Goal: Task Accomplishment & Management: Complete application form

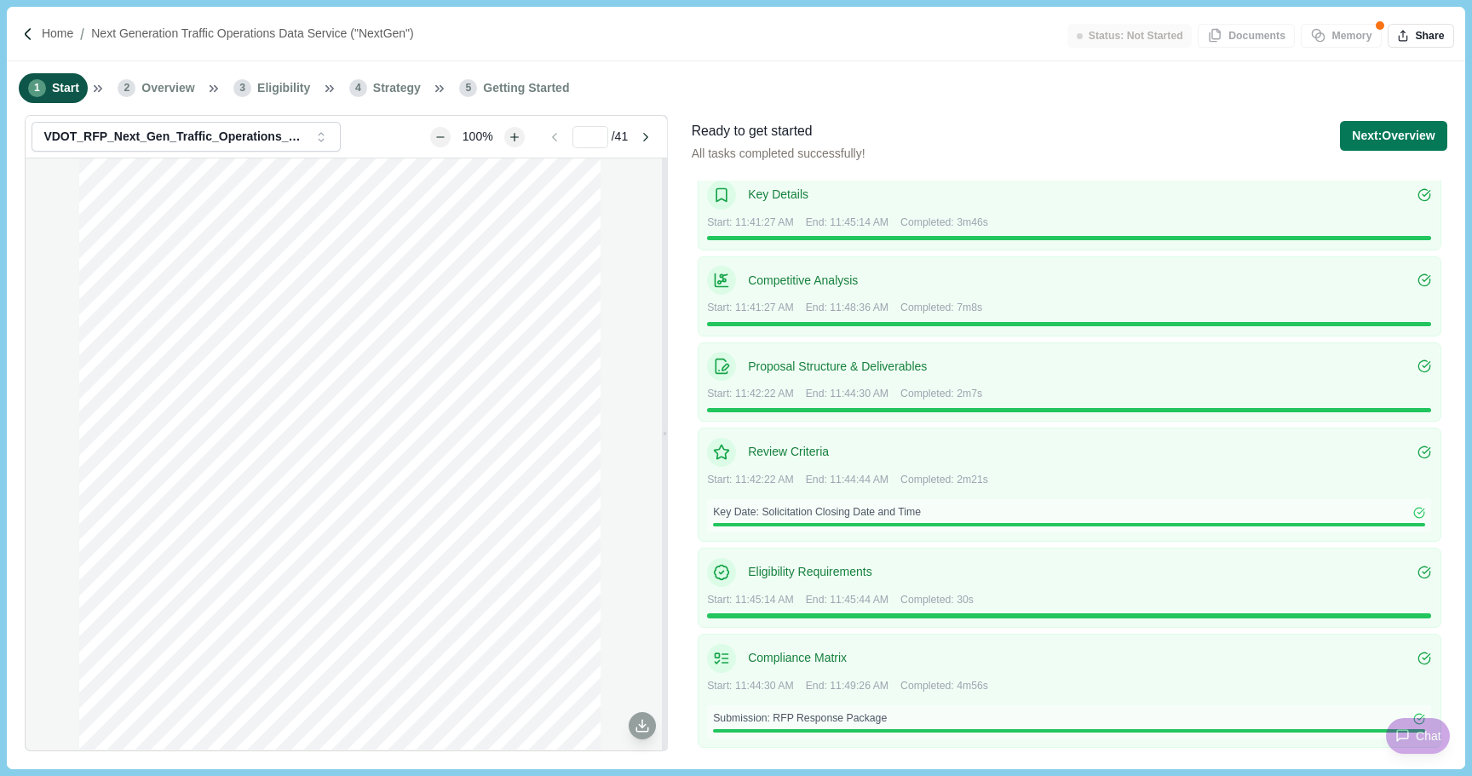
scroll to position [111, 0]
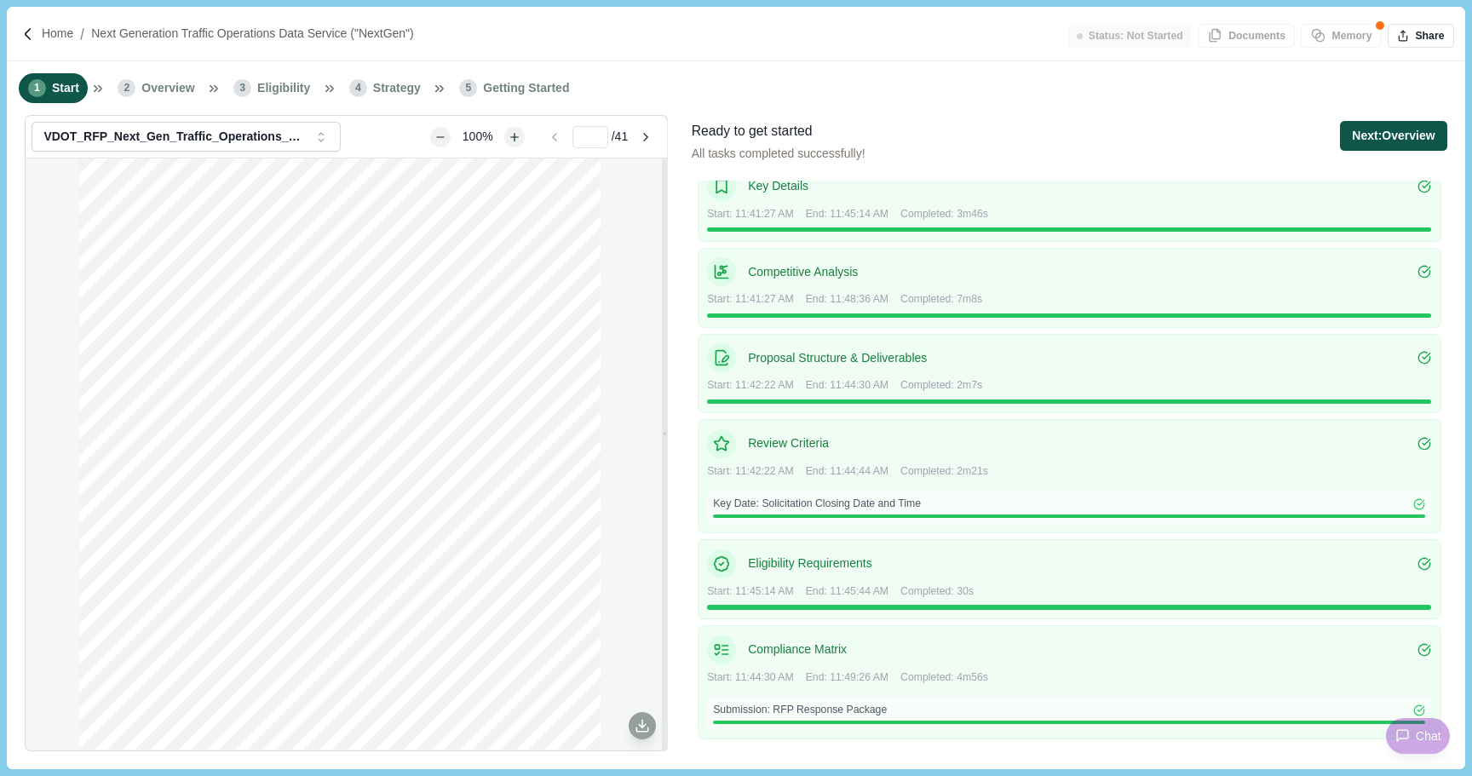
click at [1379, 143] on button "Next: Overview" at bounding box center [1393, 136] width 106 height 30
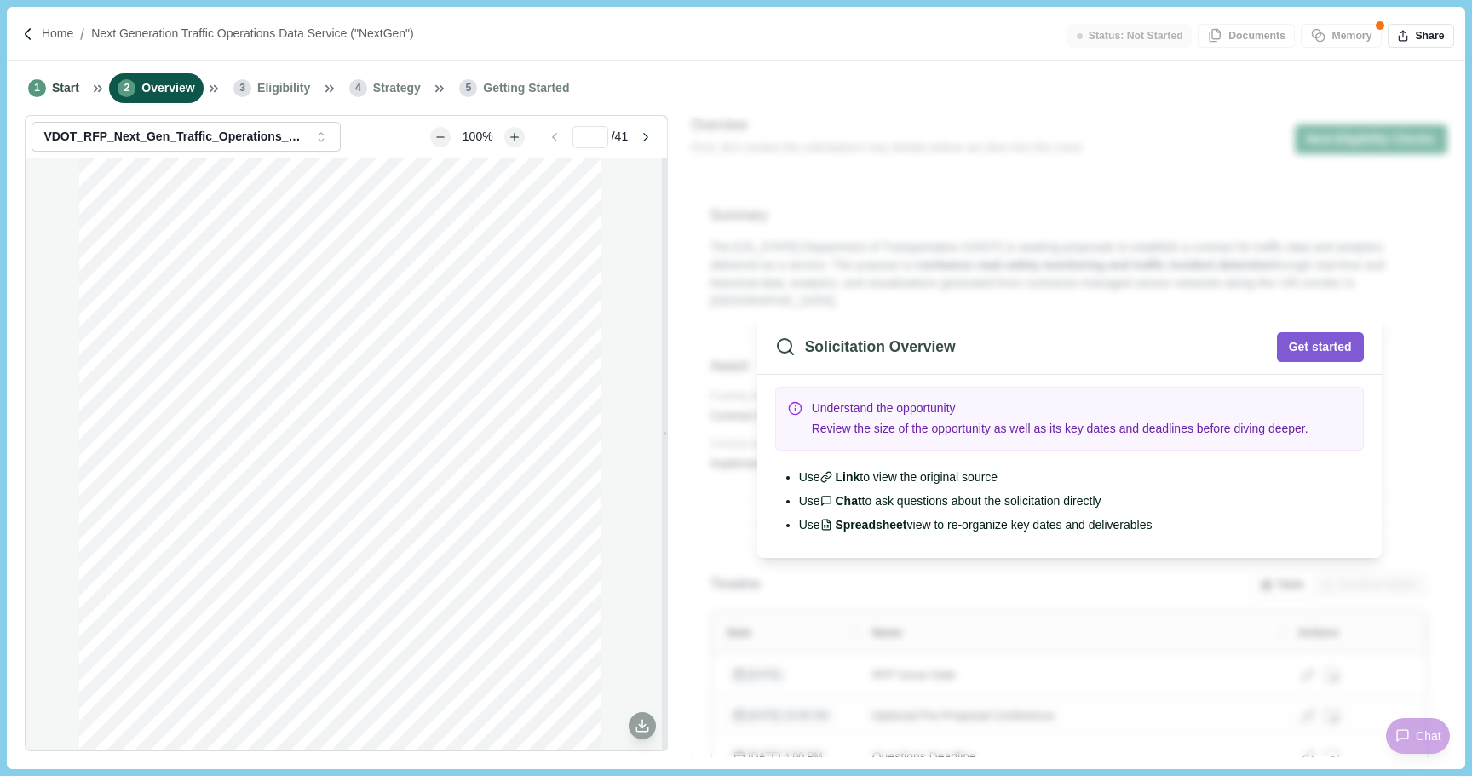
click at [1032, 434] on span "Review the size of the opportunity as well as its key dates and deadlines befor…" at bounding box center [1060, 429] width 497 height 14
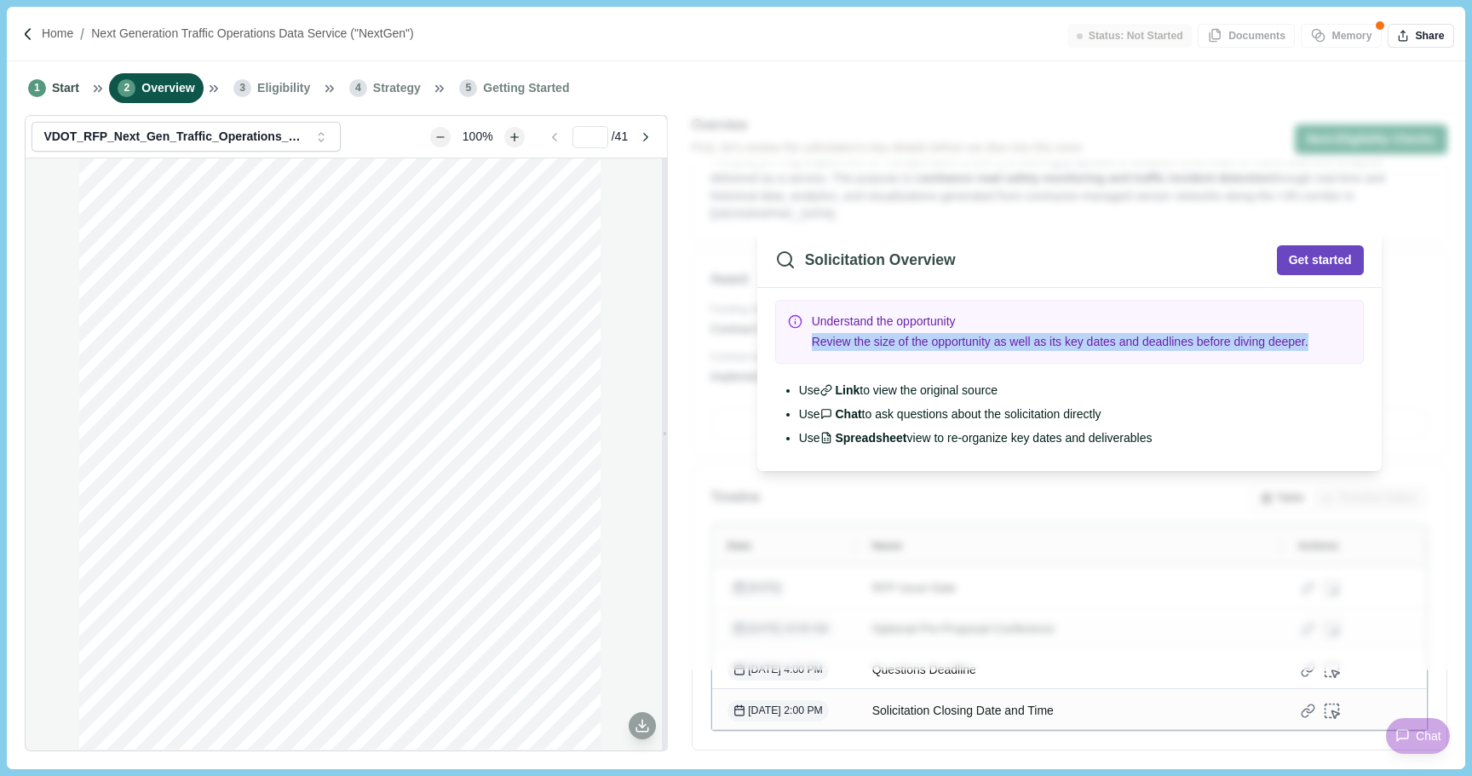
click at [1295, 256] on button "Get started" at bounding box center [1320, 260] width 87 height 30
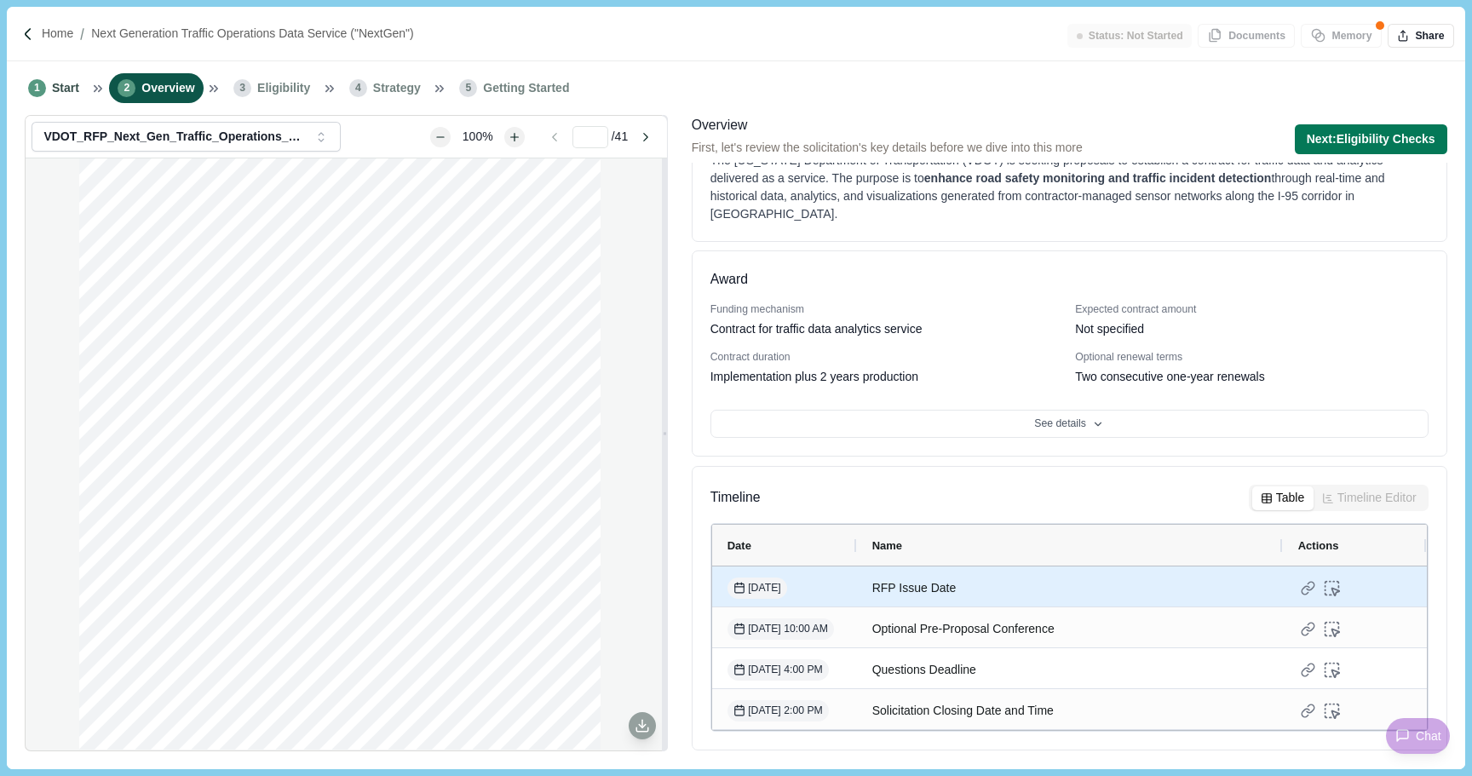
click at [939, 584] on div "RFP Issue Date" at bounding box center [1069, 588] width 395 height 33
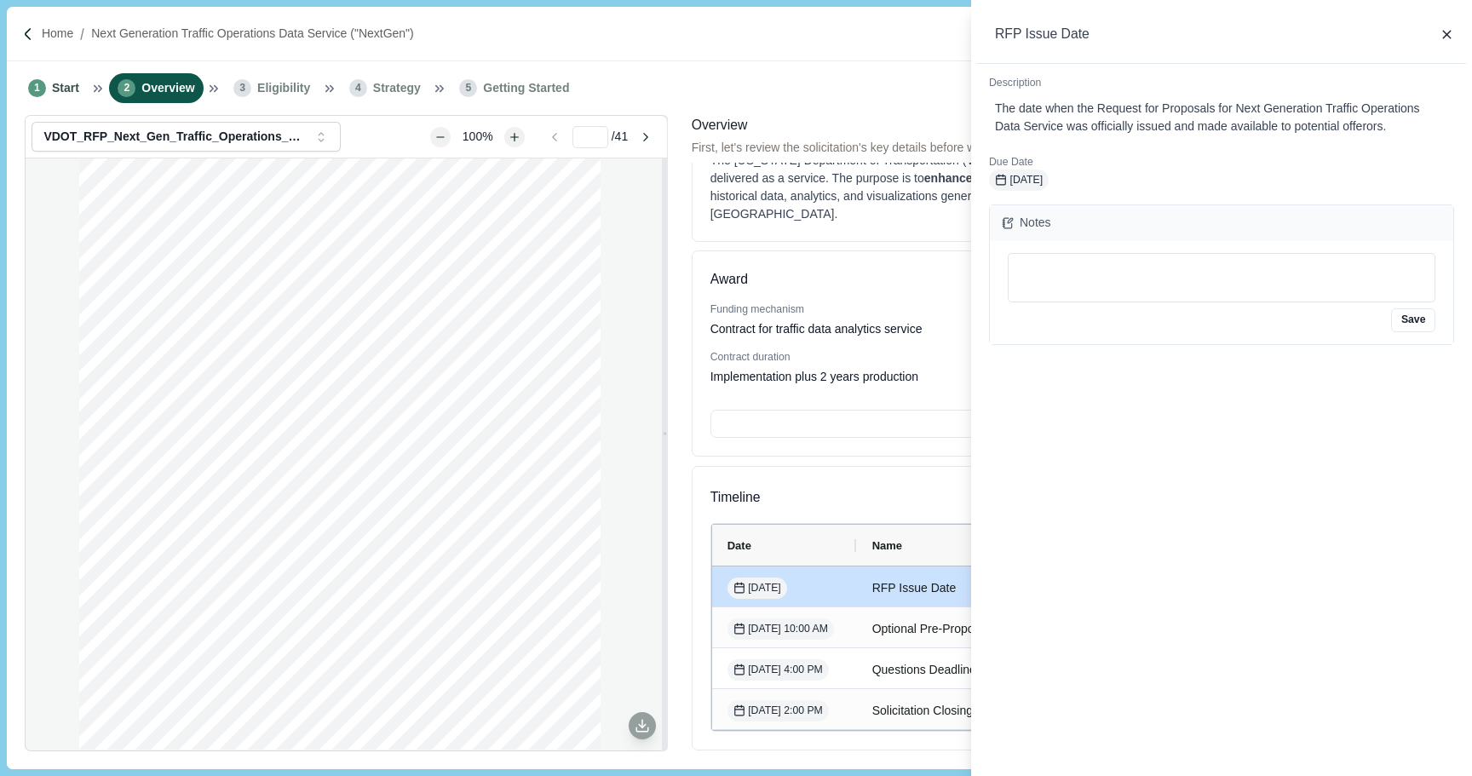
click at [1454, 32] on div "RFP Issue Date" at bounding box center [1221, 35] width 489 height 58
click at [1448, 33] on icon "button" at bounding box center [1447, 35] width 8 height 8
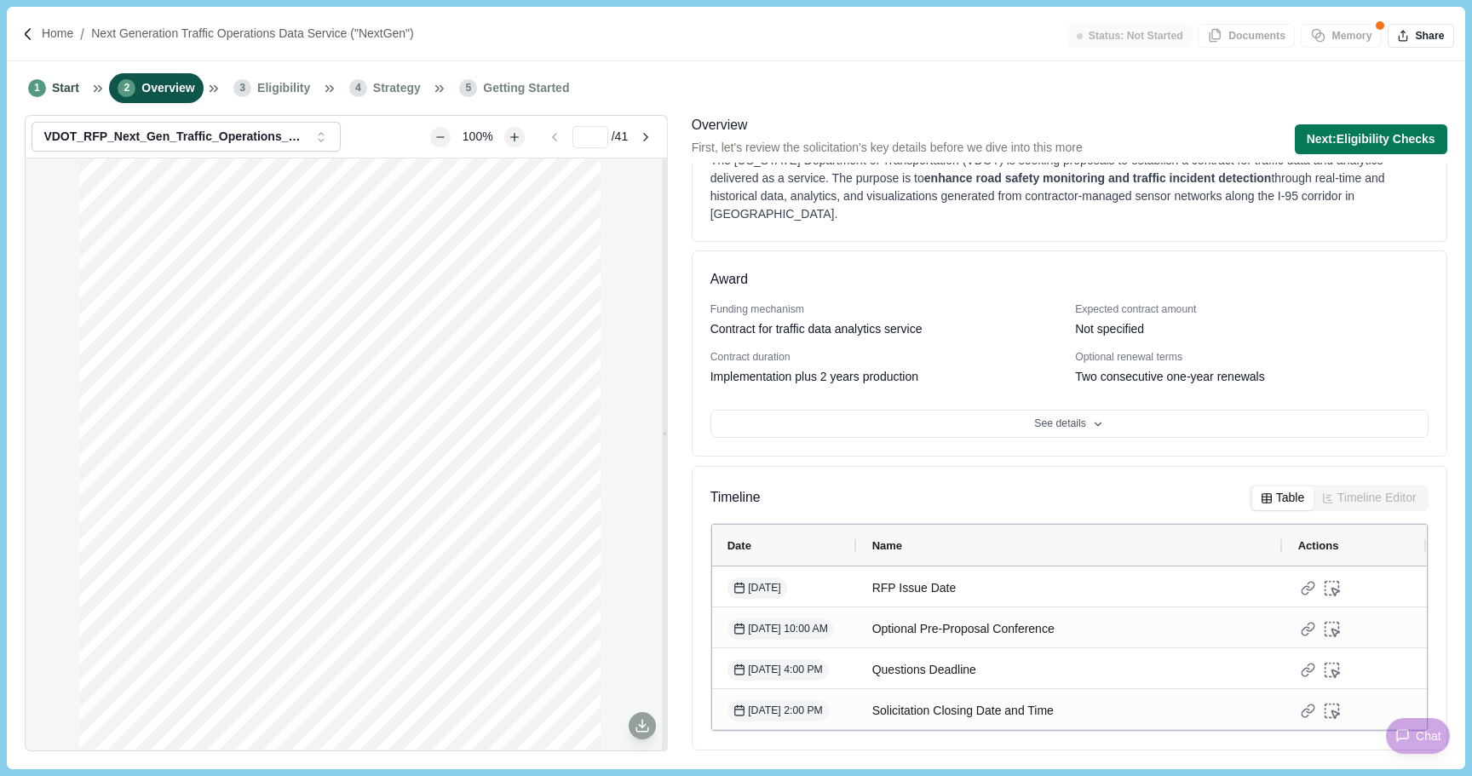
scroll to position [0, 0]
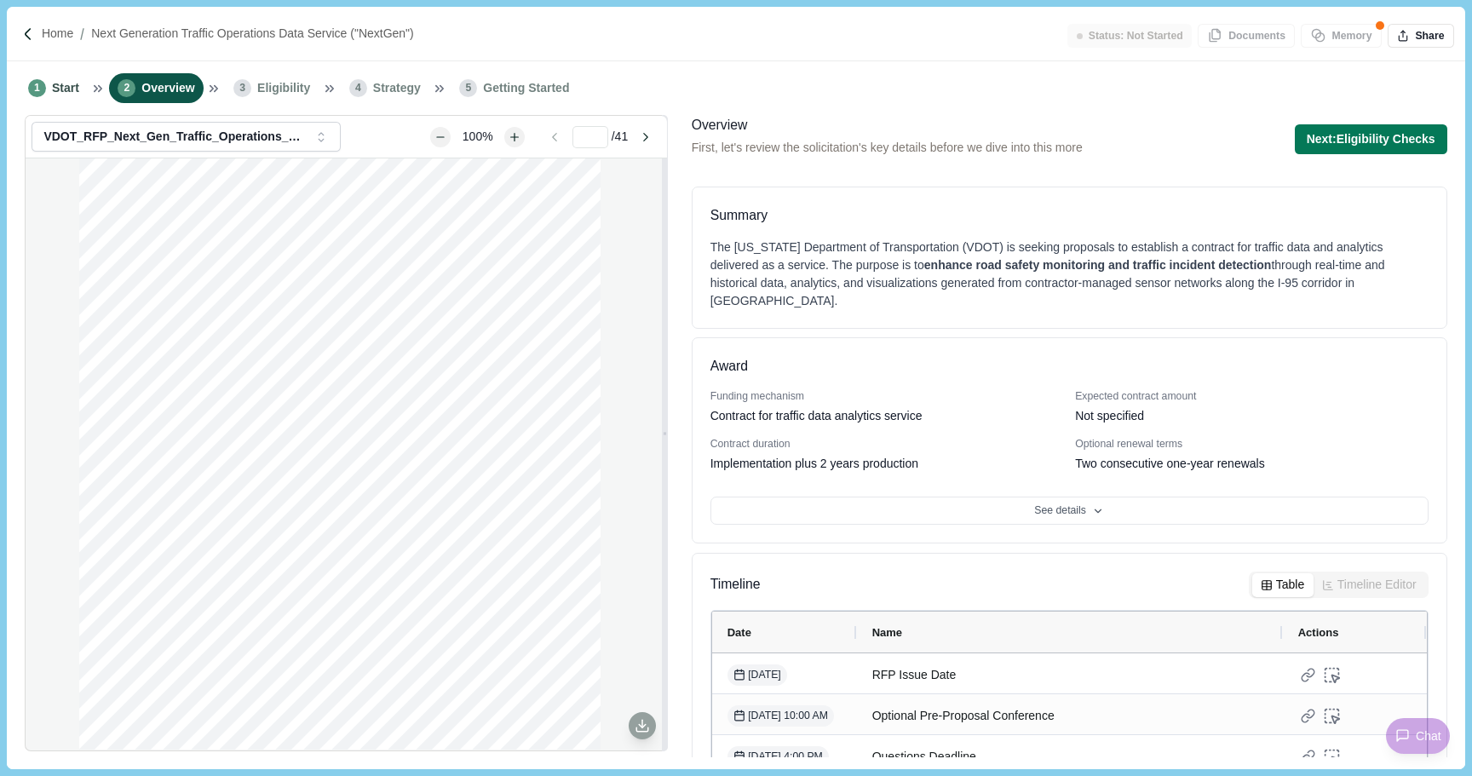
click at [861, 268] on div "The [US_STATE] Department of Transportation (VDOT) is seeking proposals to esta…" at bounding box center [1070, 275] width 718 height 72
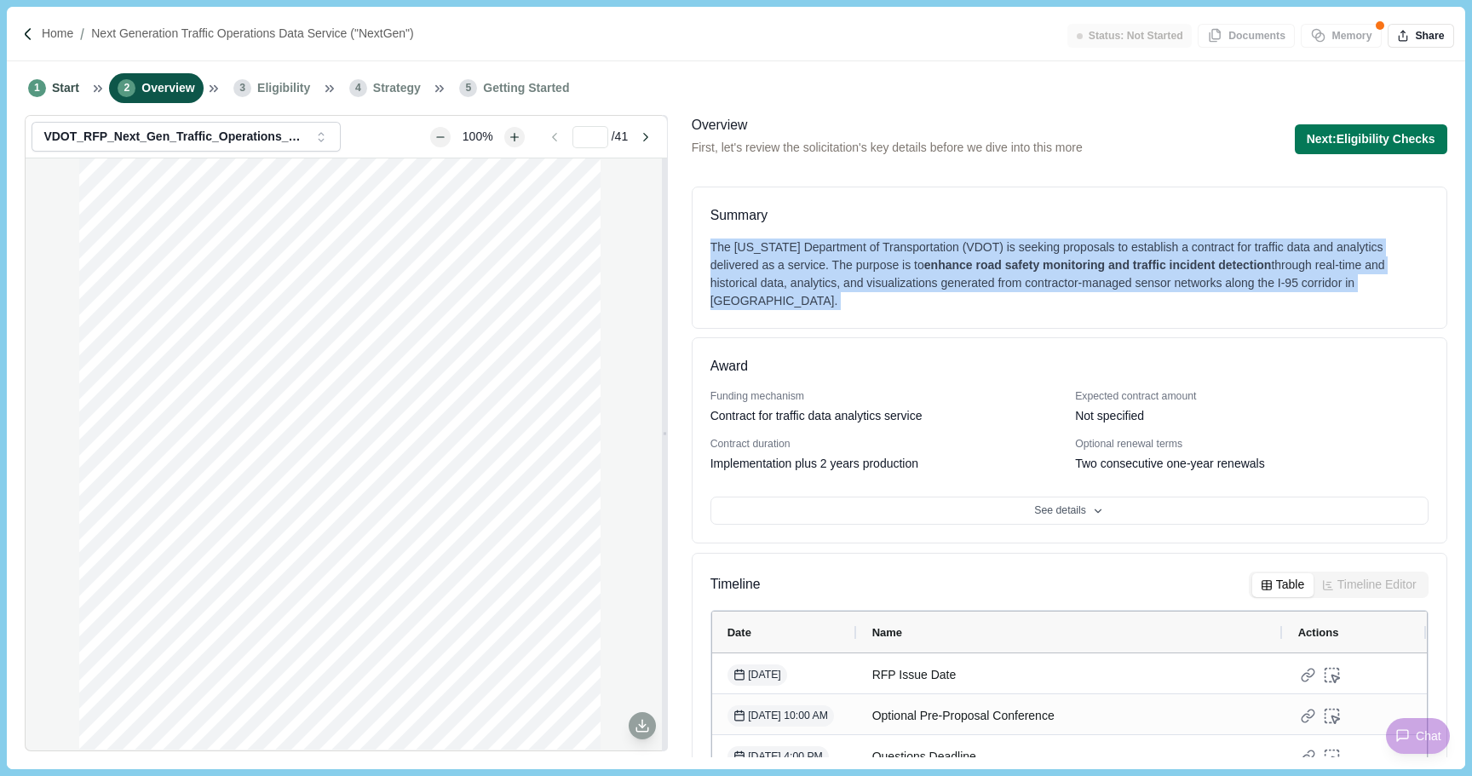
click at [861, 268] on div "The [US_STATE] Department of Transportation (VDOT) is seeking proposals to esta…" at bounding box center [1070, 275] width 718 height 72
click at [1029, 513] on button "See details" at bounding box center [1070, 511] width 718 height 29
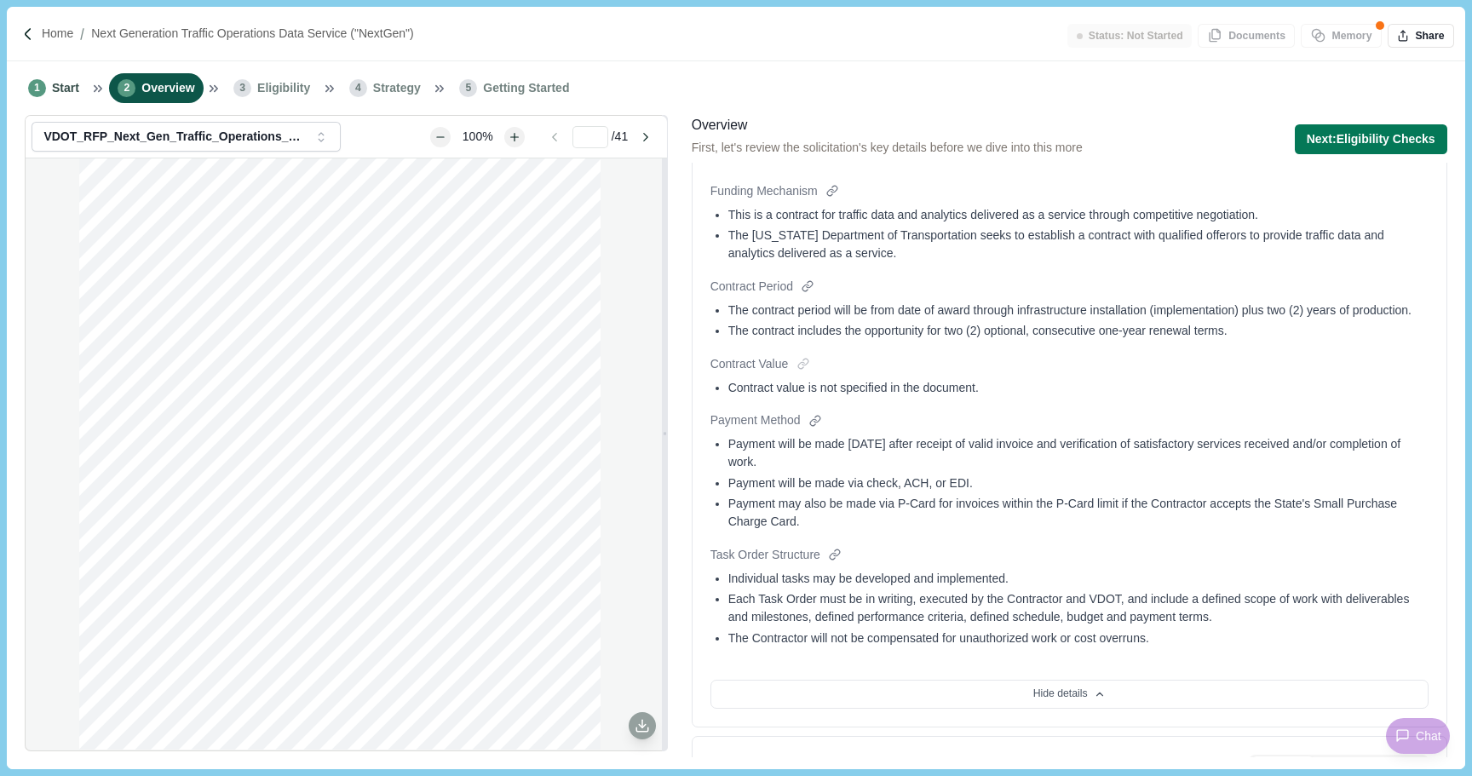
scroll to position [440, 0]
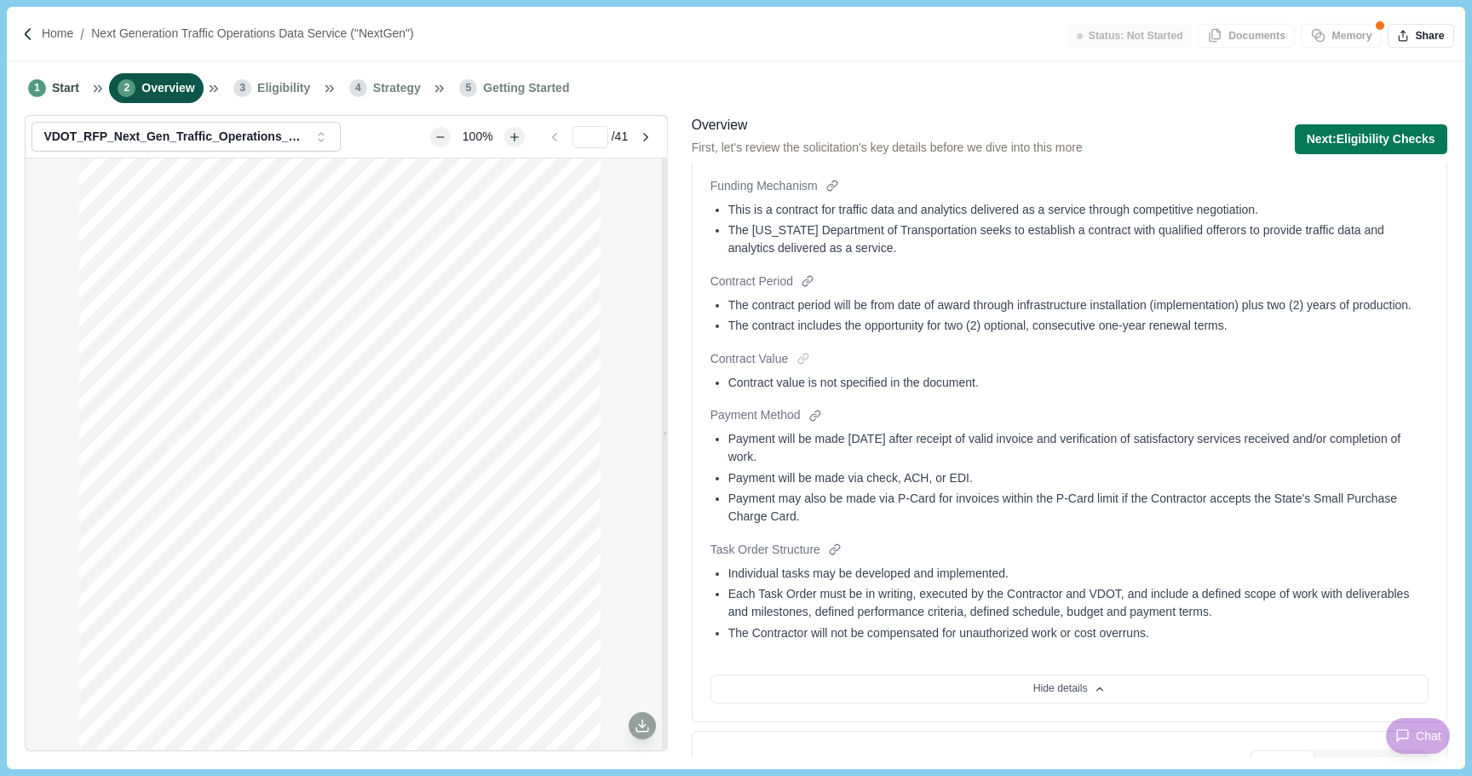
click at [972, 458] on div "Payment will be made [DATE] after receipt of valid invoice and verification of …" at bounding box center [1078, 448] width 700 height 36
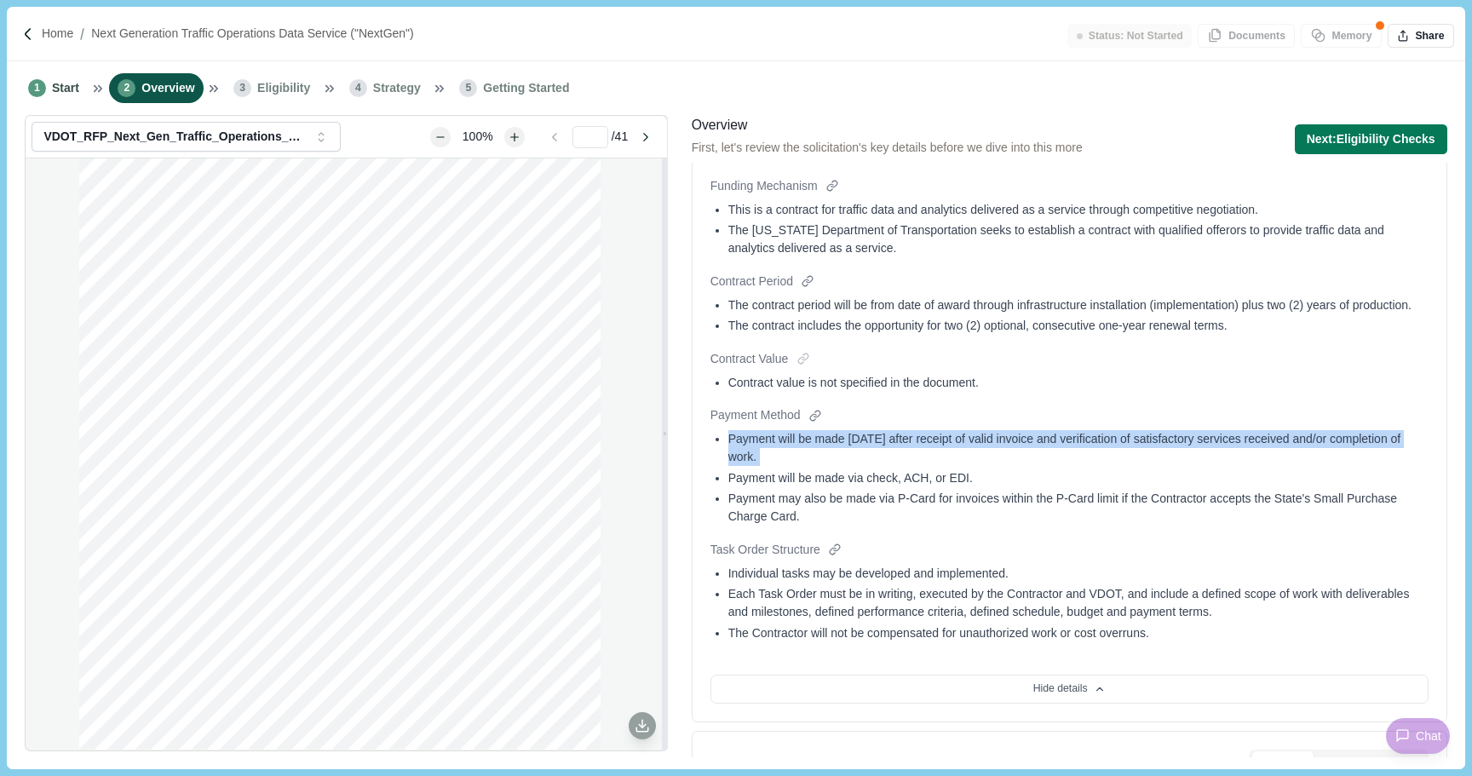
click at [972, 458] on div "Payment will be made [DATE] after receipt of valid invoice and verification of …" at bounding box center [1078, 448] width 700 height 36
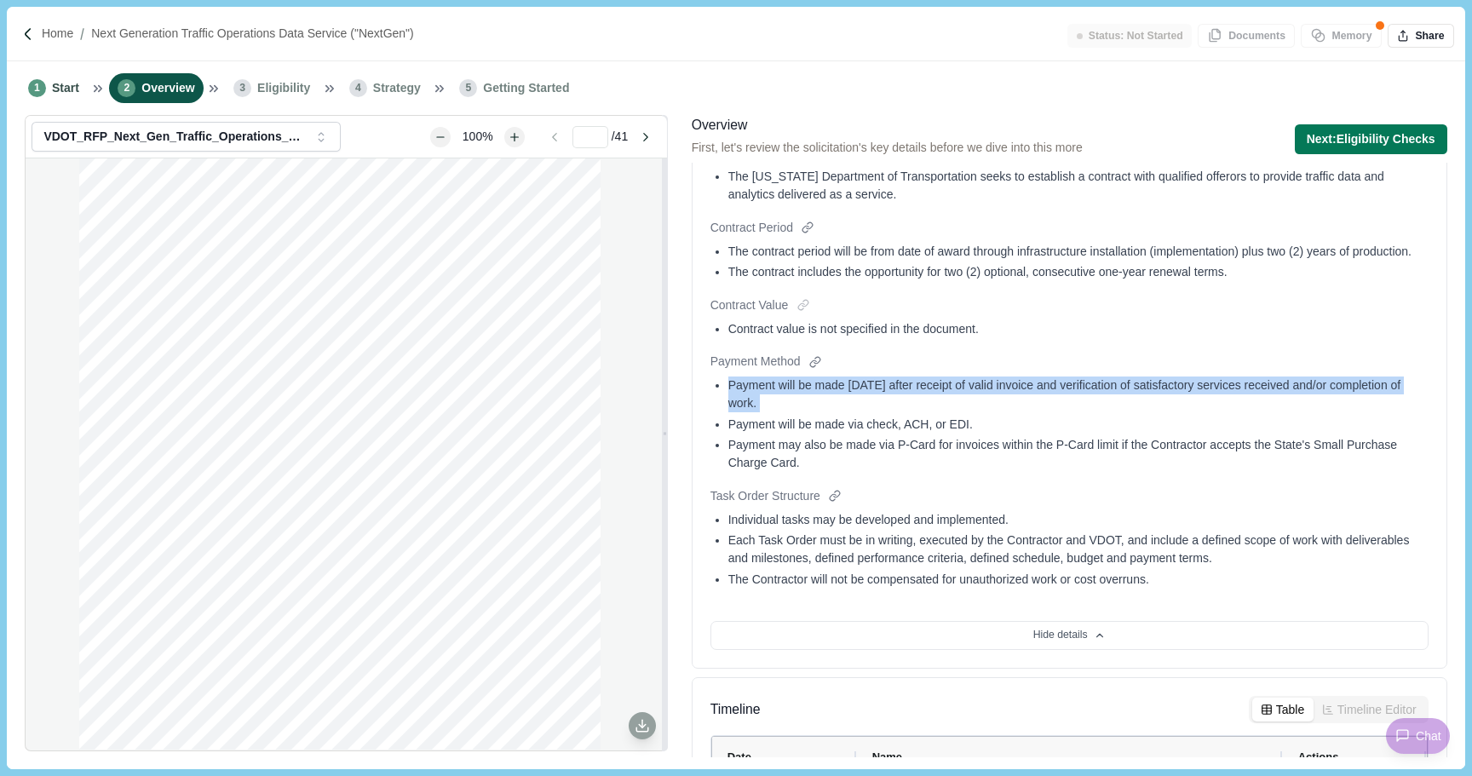
scroll to position [496, 0]
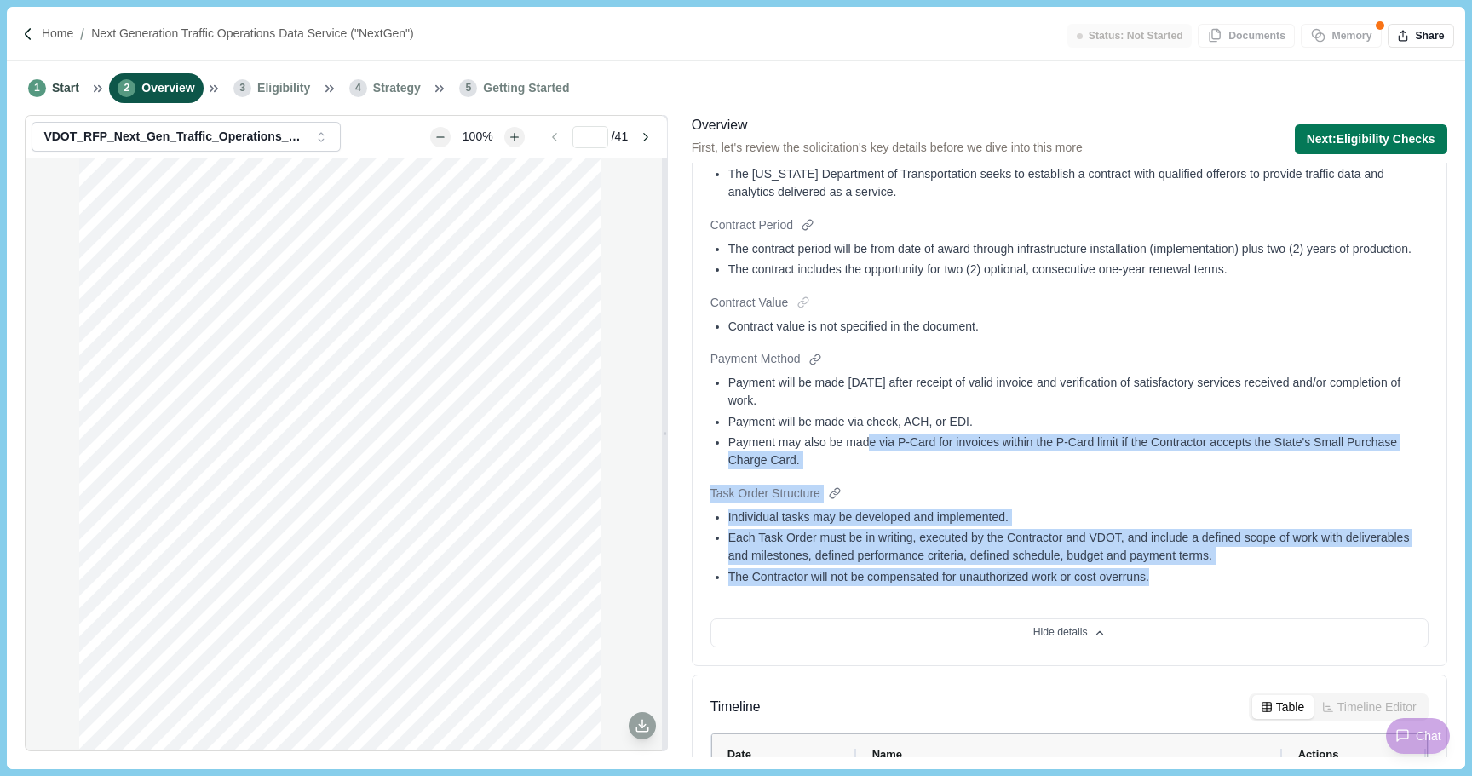
drag, startPoint x: 1198, startPoint y: 602, endPoint x: 873, endPoint y: 446, distance: 360.5
click at [873, 449] on div "Funding Mechanism This is a contract for traffic data and analytics delivered a…" at bounding box center [1070, 355] width 718 height 469
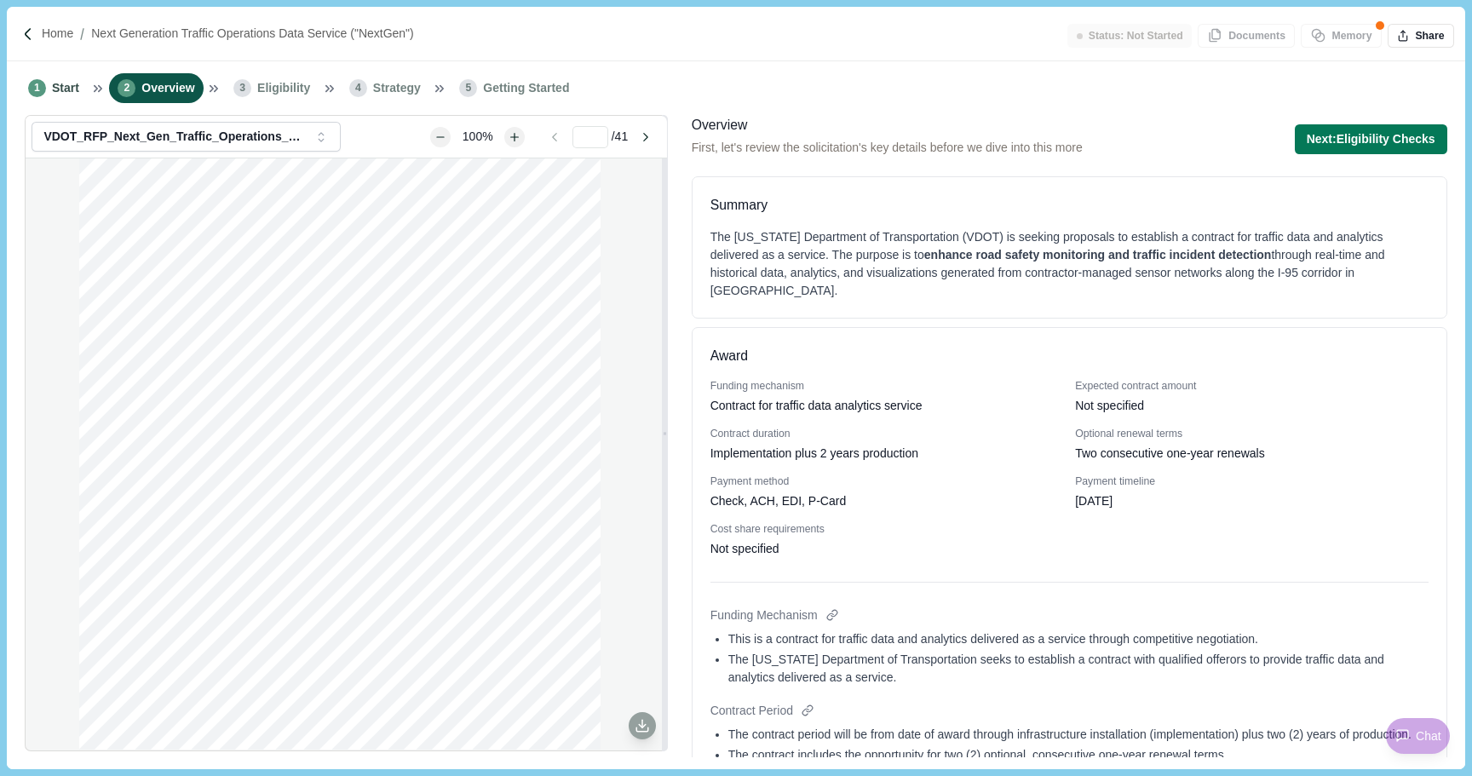
scroll to position [0, 0]
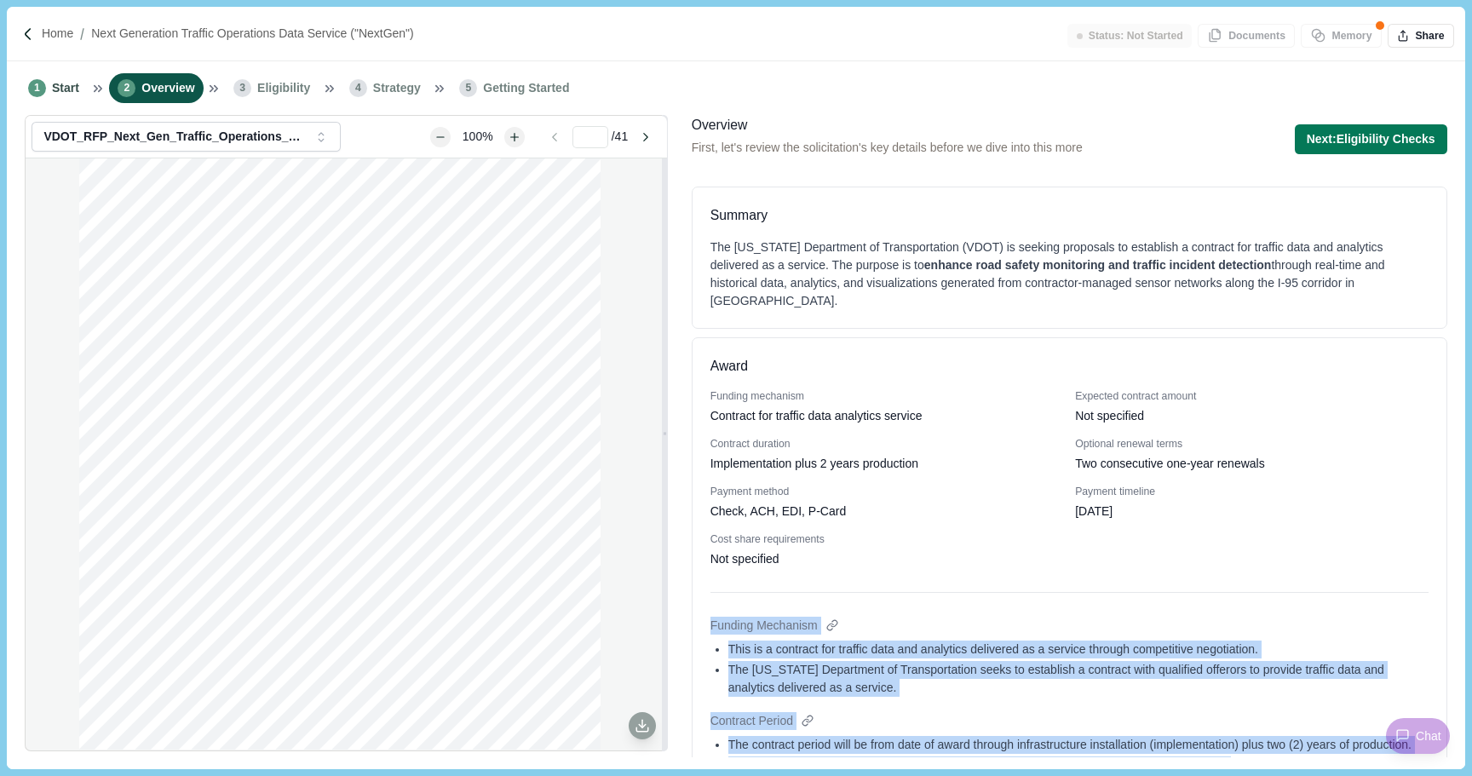
click at [707, 628] on div "Award Funding mechanism Contract for traffic data analytics service Expected co…" at bounding box center [1070, 749] width 756 height 825
copy div "Funding Mechanism This is a contract for traffic data and analytics delivered a…"
